Goal: Task Accomplishment & Management: Manage account settings

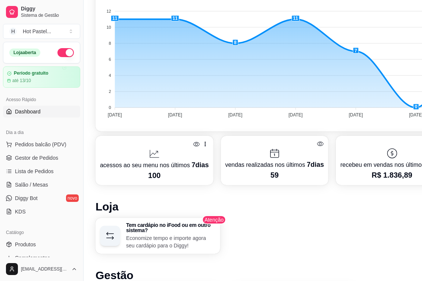
scroll to position [217, 3]
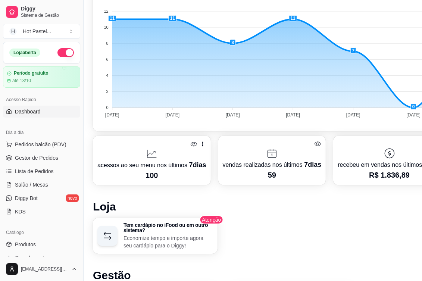
click at [316, 144] on icon at bounding box center [317, 143] width 7 height 7
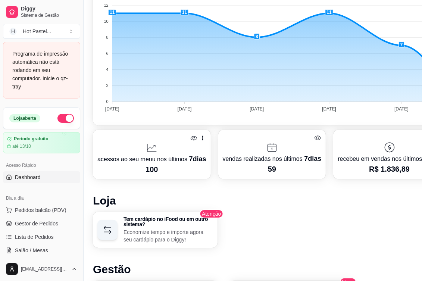
scroll to position [388, 3]
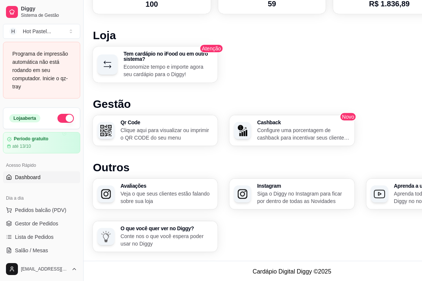
click at [37, 72] on div "Programa de impressão automática não está rodando em seu computador. Inicie o q…" at bounding box center [41, 70] width 59 height 41
click at [359, 92] on div "Desempenho Últimos 7 dias Número de pedidos Você está vendo os pedidos recebido…" at bounding box center [292, 15] width 398 height 474
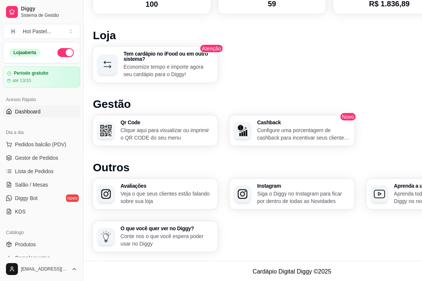
click at [359, 92] on div "Desempenho Últimos 7 dias Número de pedidos Você está vendo os pedidos recebido…" at bounding box center [292, 15] width 398 height 474
click at [83, 17] on button "Toggle Sidebar" at bounding box center [83, 140] width 6 height 281
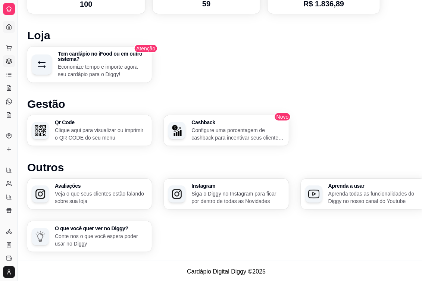
click at [7, 59] on icon at bounding box center [9, 61] width 6 height 6
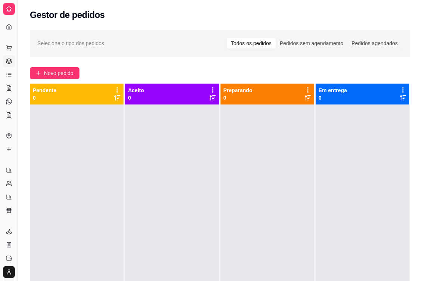
click at [189, 70] on div "Novo pedido" at bounding box center [220, 73] width 380 height 12
click at [183, 53] on div "Selecione o tipo dos pedidos Todos os pedidos Pedidos sem agendamento Pedidos a…" at bounding box center [220, 43] width 380 height 27
